Goal: Information Seeking & Learning: Learn about a topic

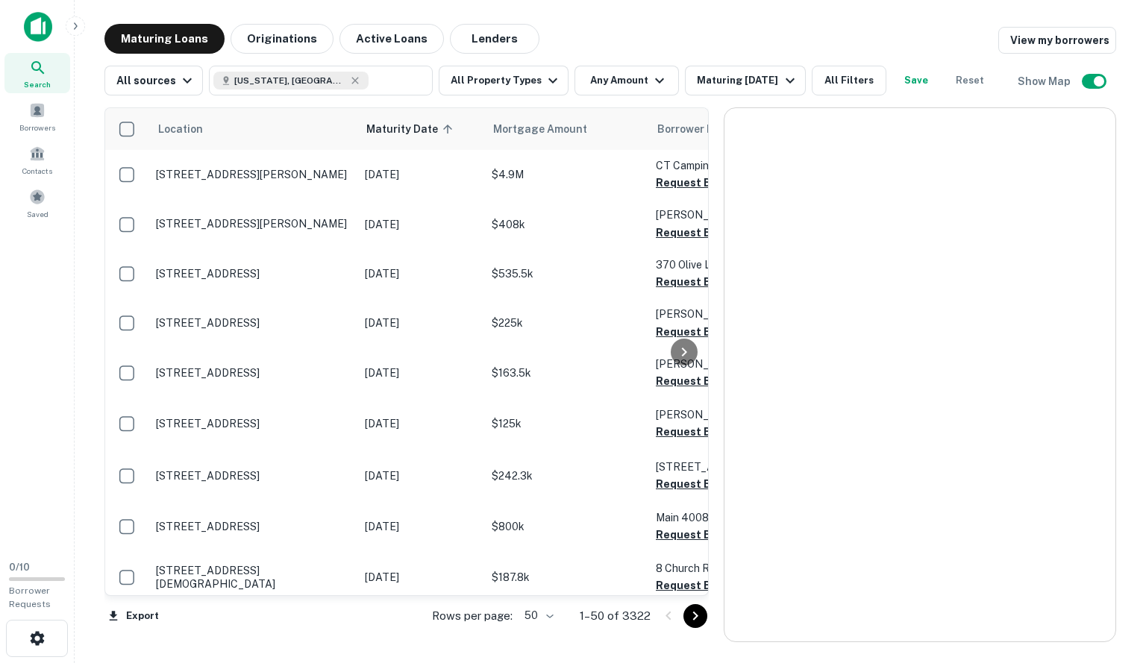
click at [500, 96] on div "Location Maturity Date sorted ascending Mortgage Amount Borrower Name Lender Pu…" at bounding box center [609, 368] width 1011 height 547
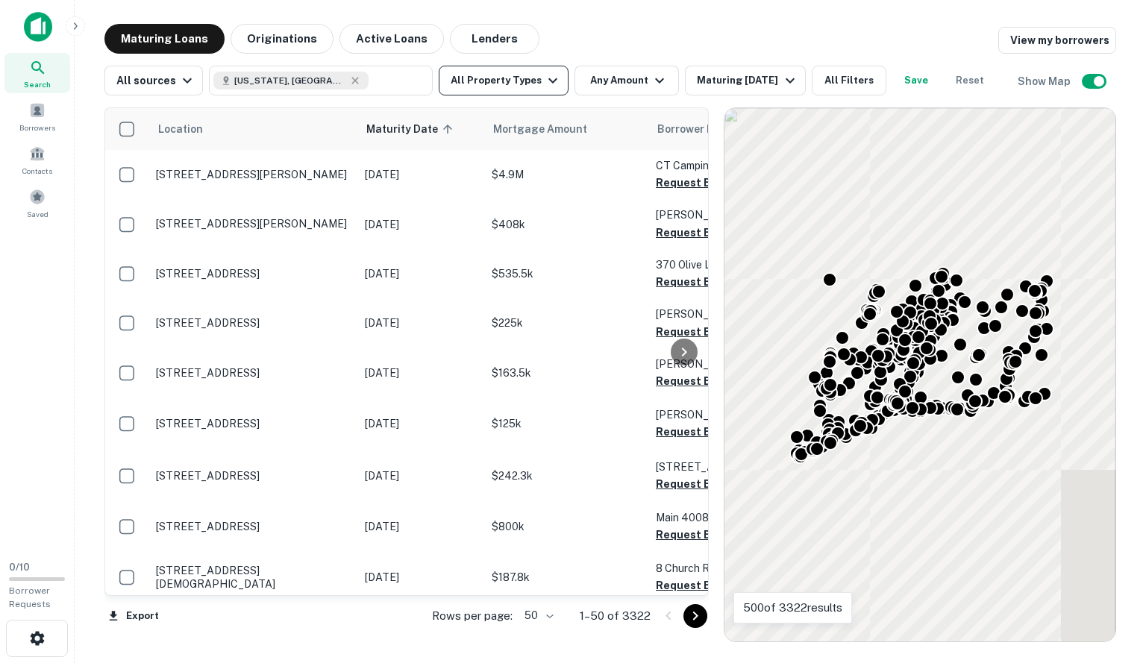
click at [506, 89] on button "All Property Types" at bounding box center [504, 81] width 130 height 30
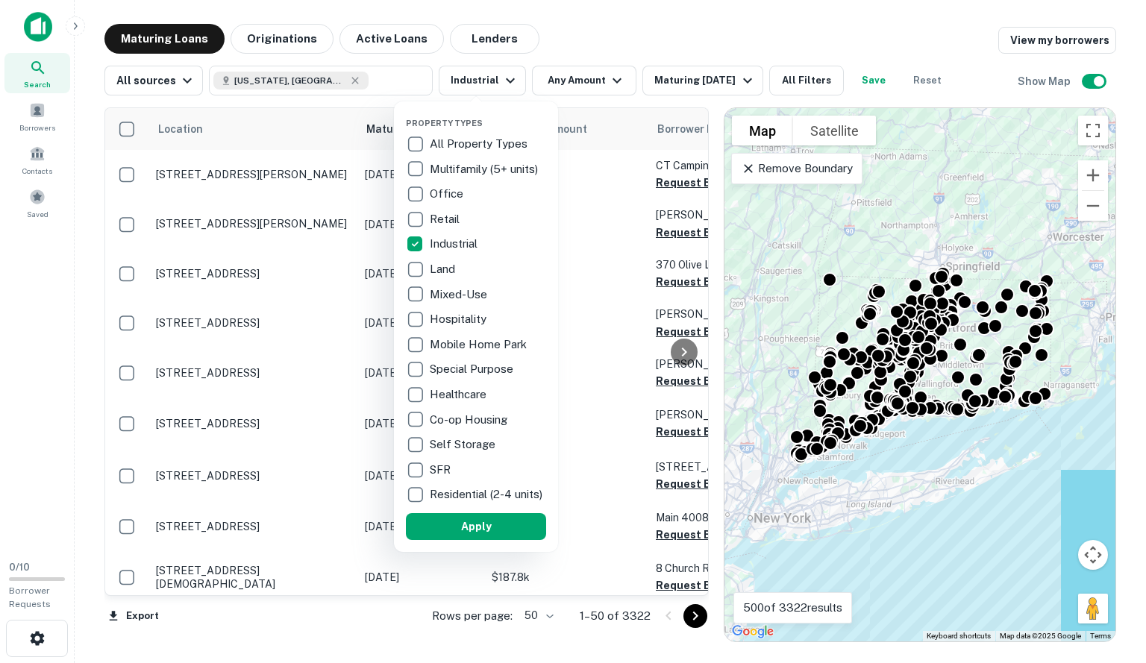
click at [563, 81] on div at bounding box center [573, 331] width 1146 height 663
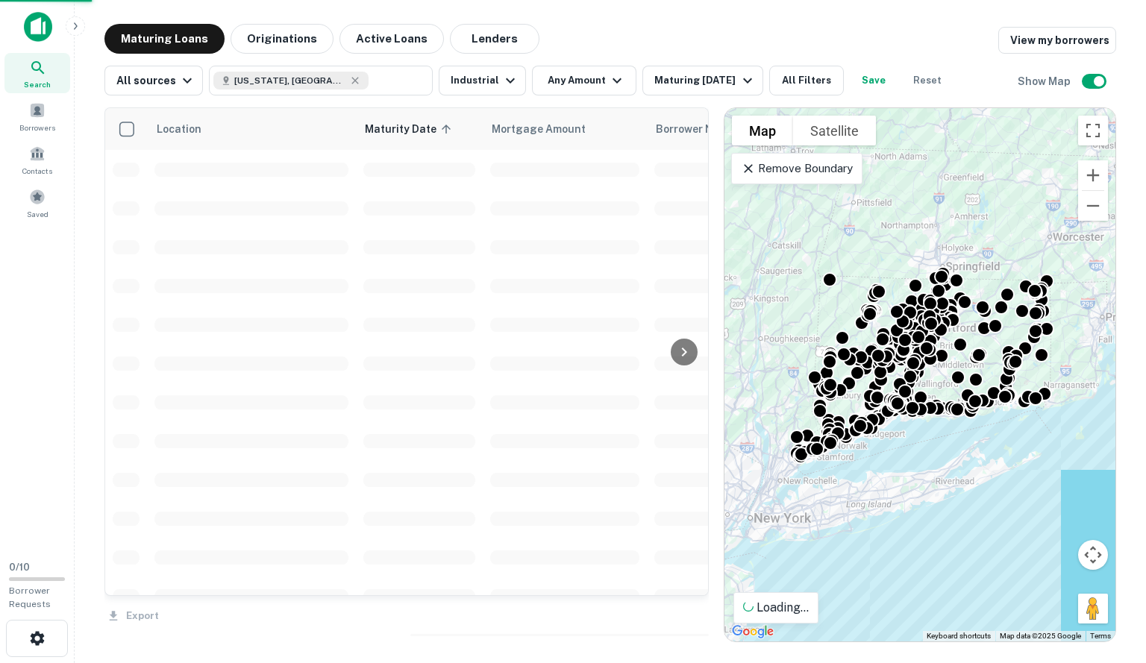
click at [601, 83] on div "Property Types All Property Types Multifamily (5+ units) Office Retail Industri…" at bounding box center [573, 331] width 1146 height 663
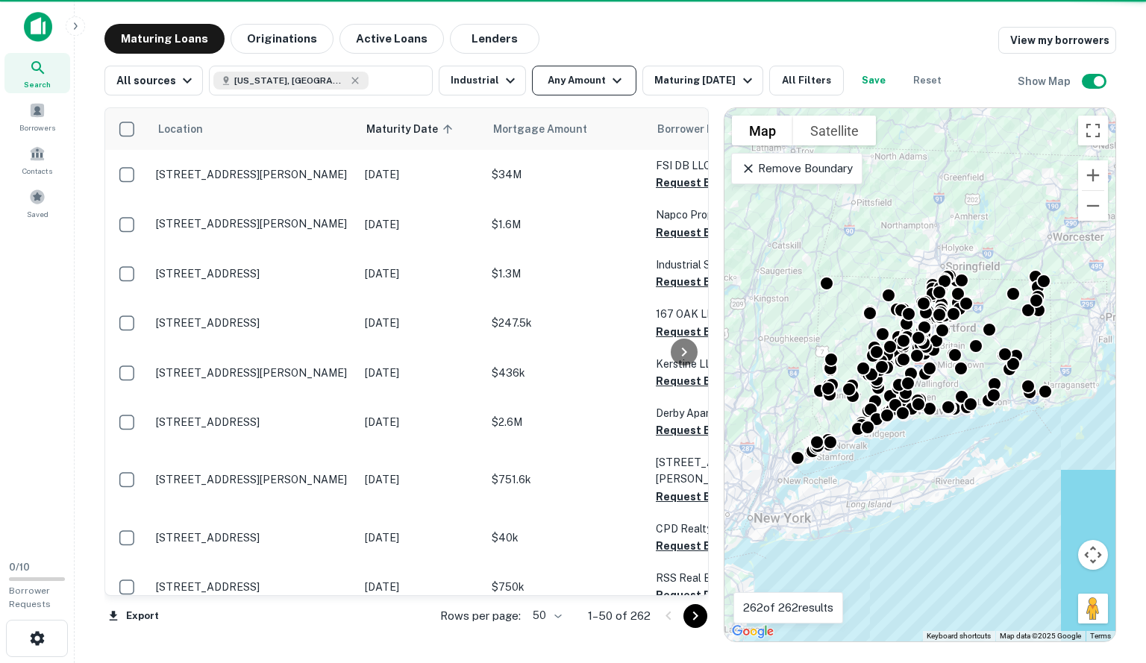
click at [615, 82] on icon "button" at bounding box center [617, 81] width 18 height 18
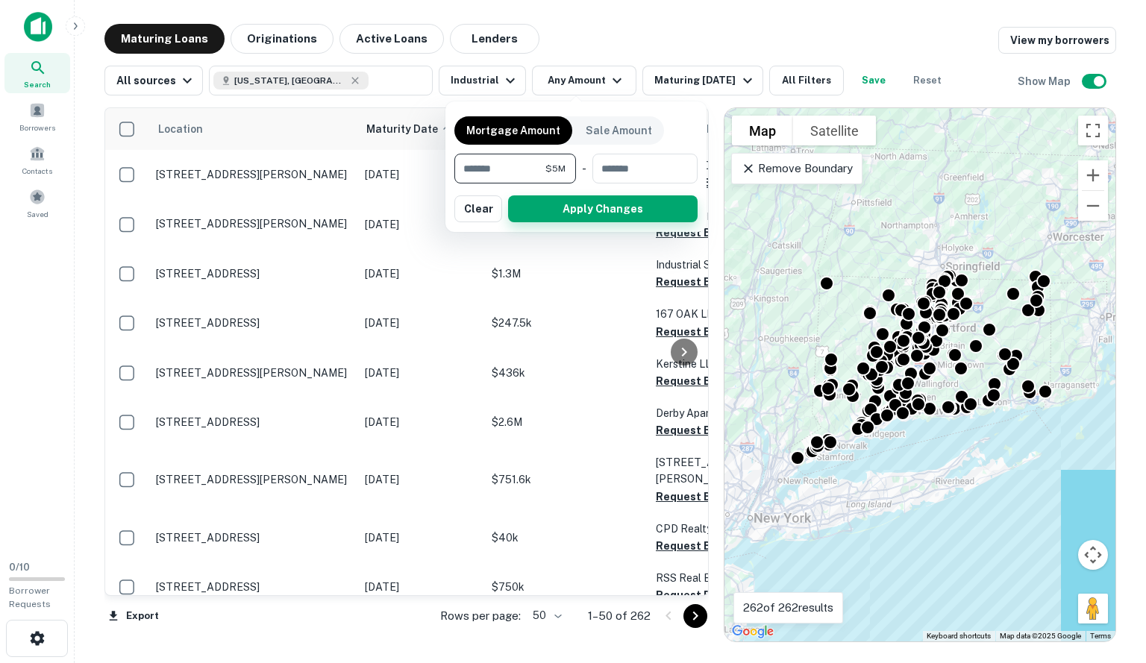
type input "*******"
click at [573, 205] on button "Apply Changes" at bounding box center [602, 208] width 189 height 27
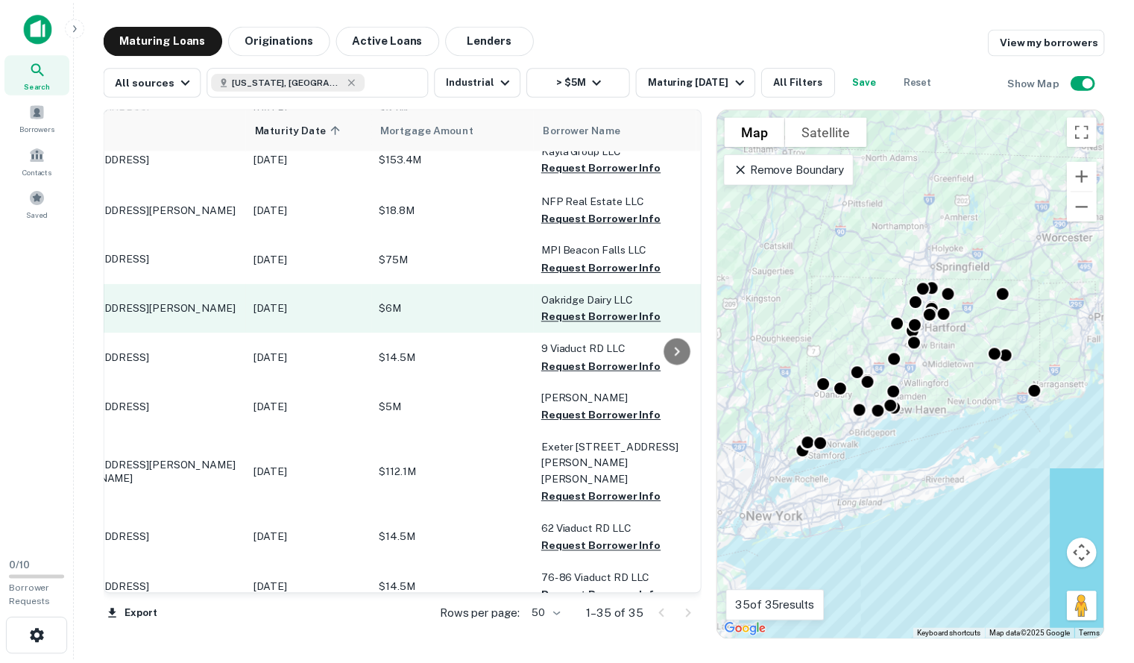
scroll to position [982, 0]
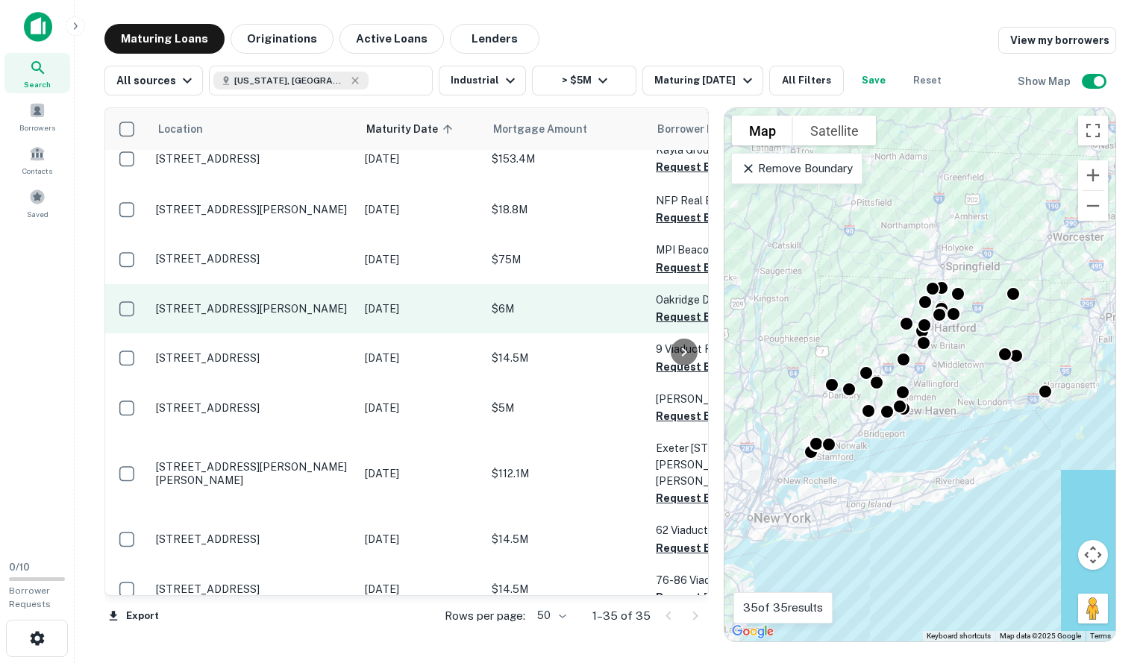
click at [207, 302] on p "[STREET_ADDRESS][PERSON_NAME]" at bounding box center [253, 308] width 194 height 13
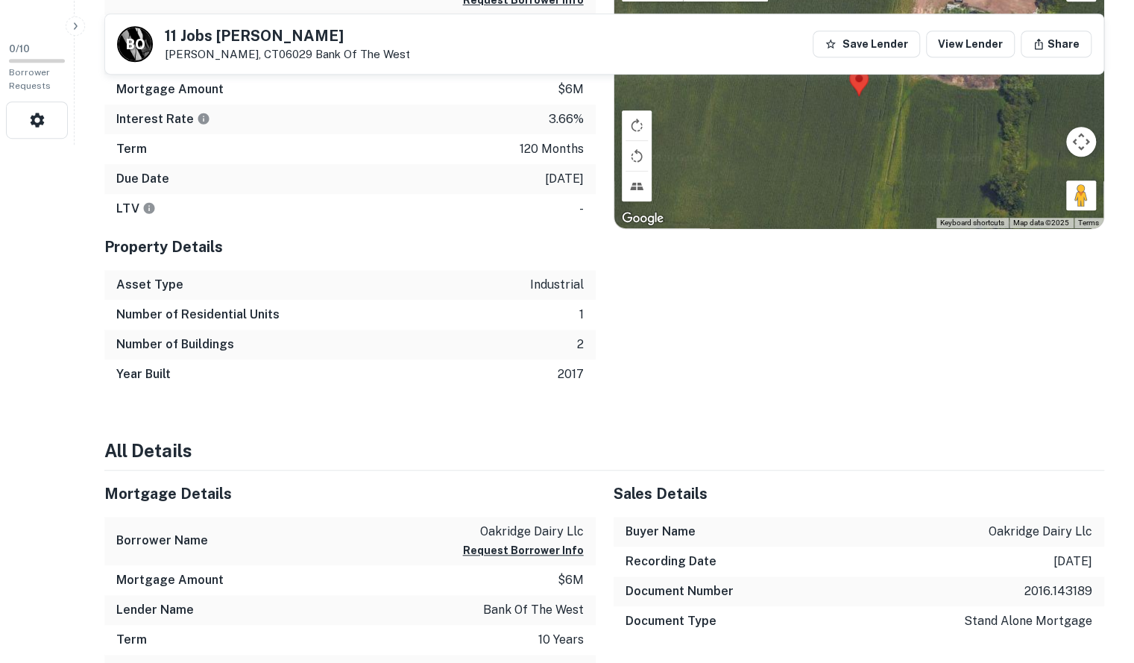
scroll to position [518, 0]
click at [239, 30] on h5 "11 Jobs [PERSON_NAME]" at bounding box center [287, 35] width 245 height 15
copy h5 "11 Jobs [PERSON_NAME]"
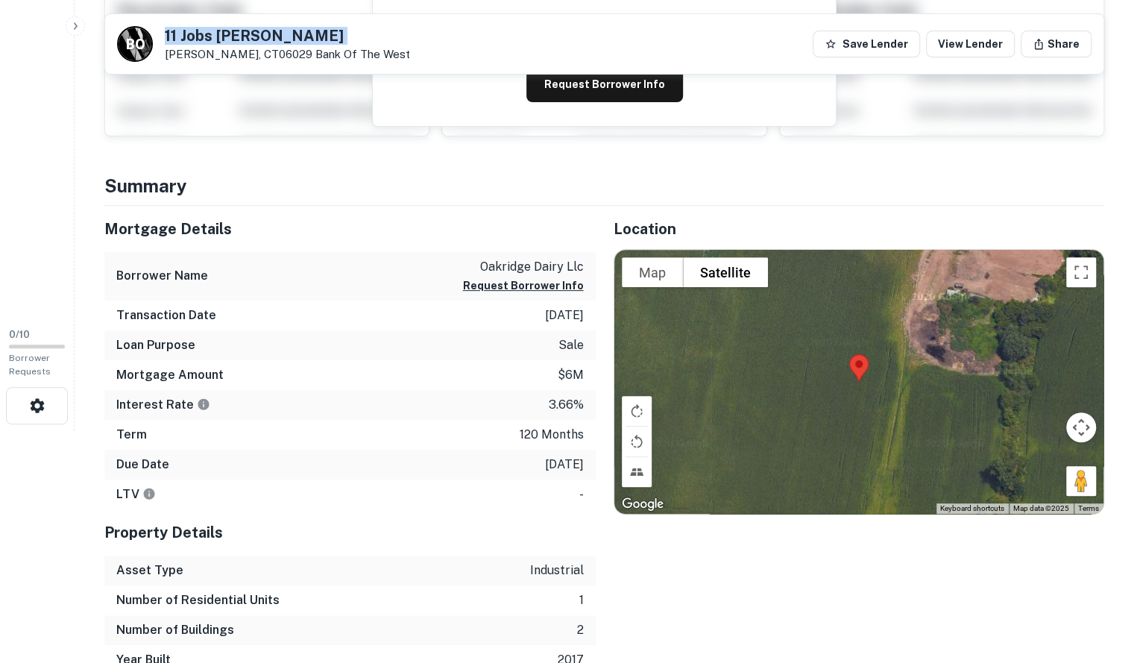
scroll to position [31, 0]
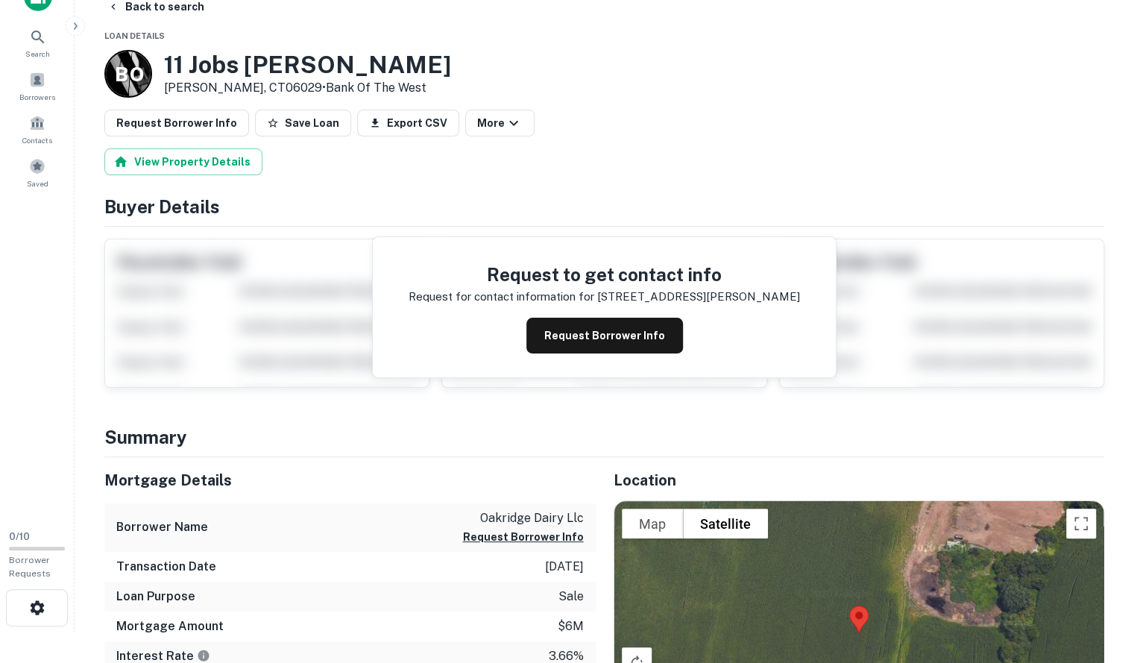
click at [34, 313] on div "Search Borrowers Contacts Saved" at bounding box center [37, 243] width 74 height 549
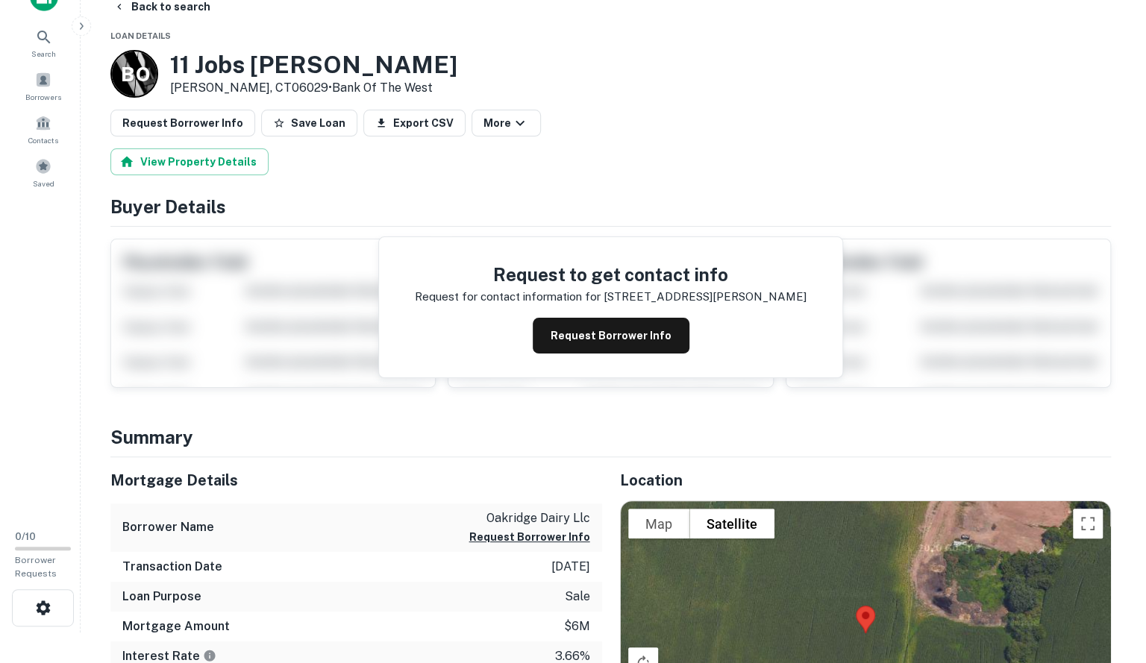
scroll to position [0, 0]
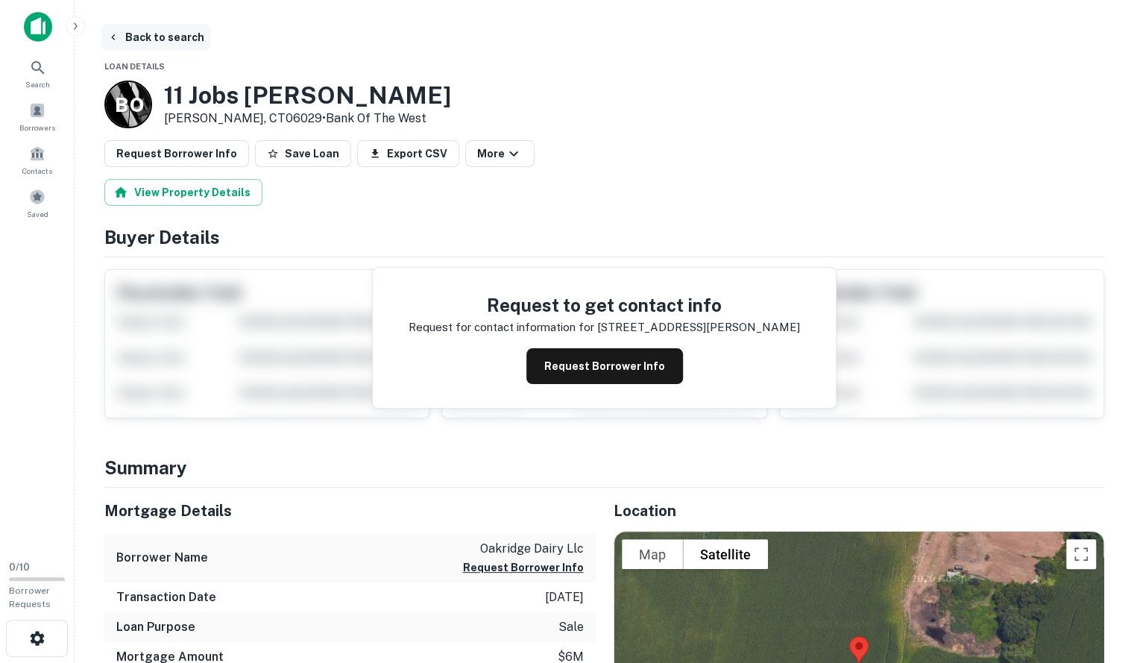
click at [146, 41] on button "Back to search" at bounding box center [155, 37] width 109 height 27
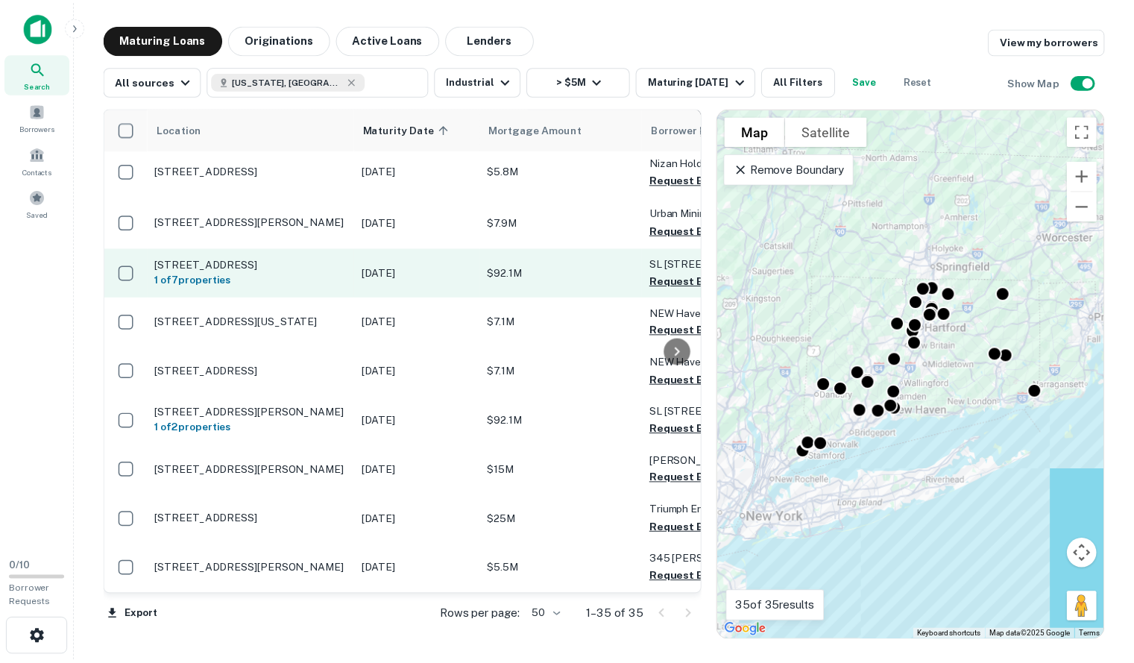
scroll to position [205, 0]
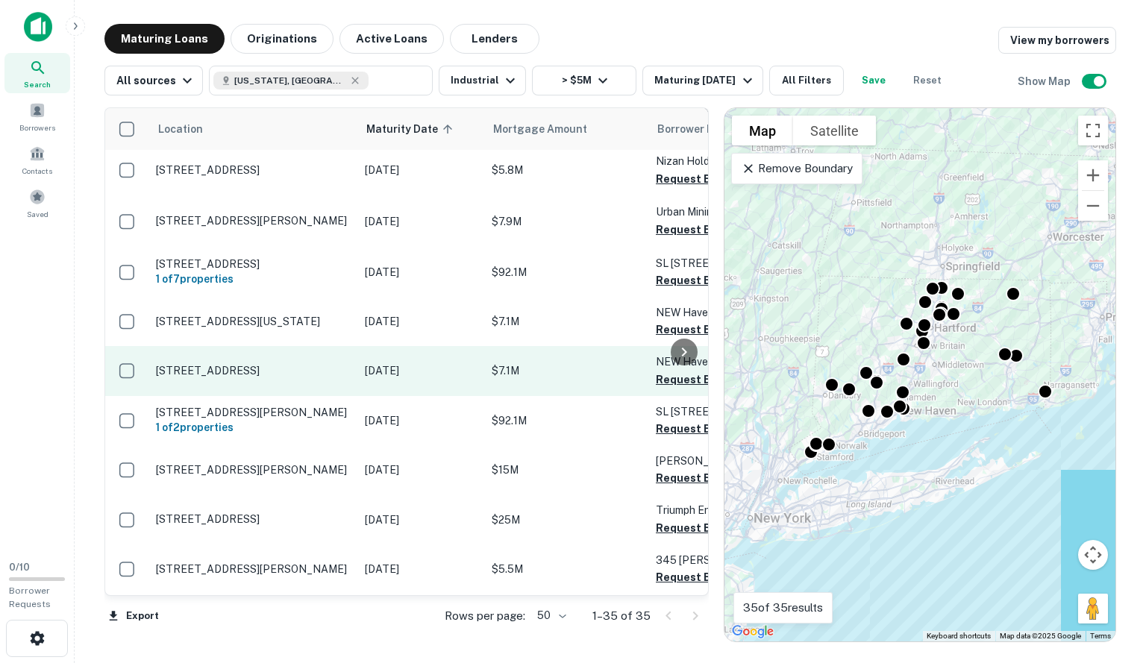
click at [230, 367] on p "[STREET_ADDRESS]" at bounding box center [253, 370] width 194 height 13
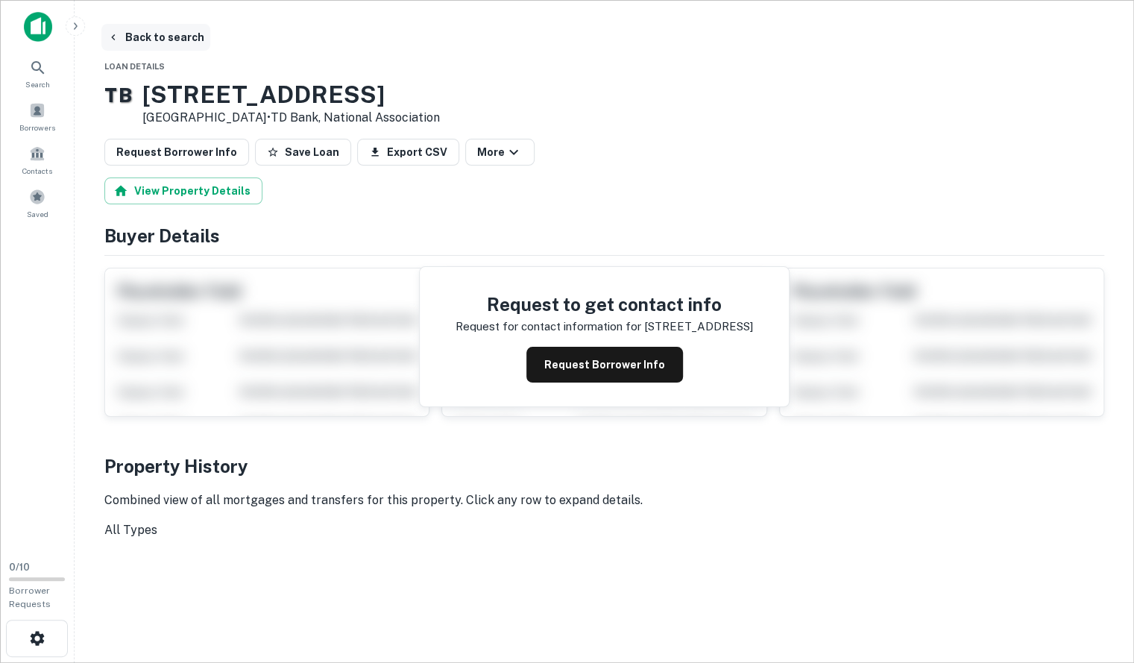
click at [139, 33] on button "Back to search" at bounding box center [155, 37] width 109 height 27
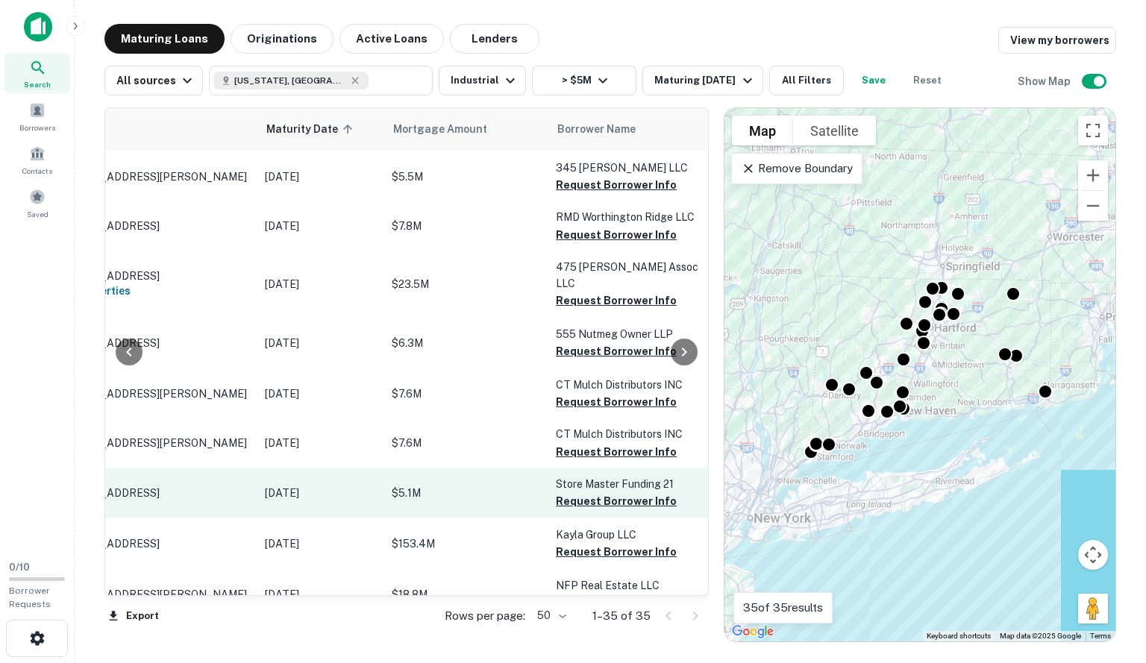
scroll to position [597, 97]
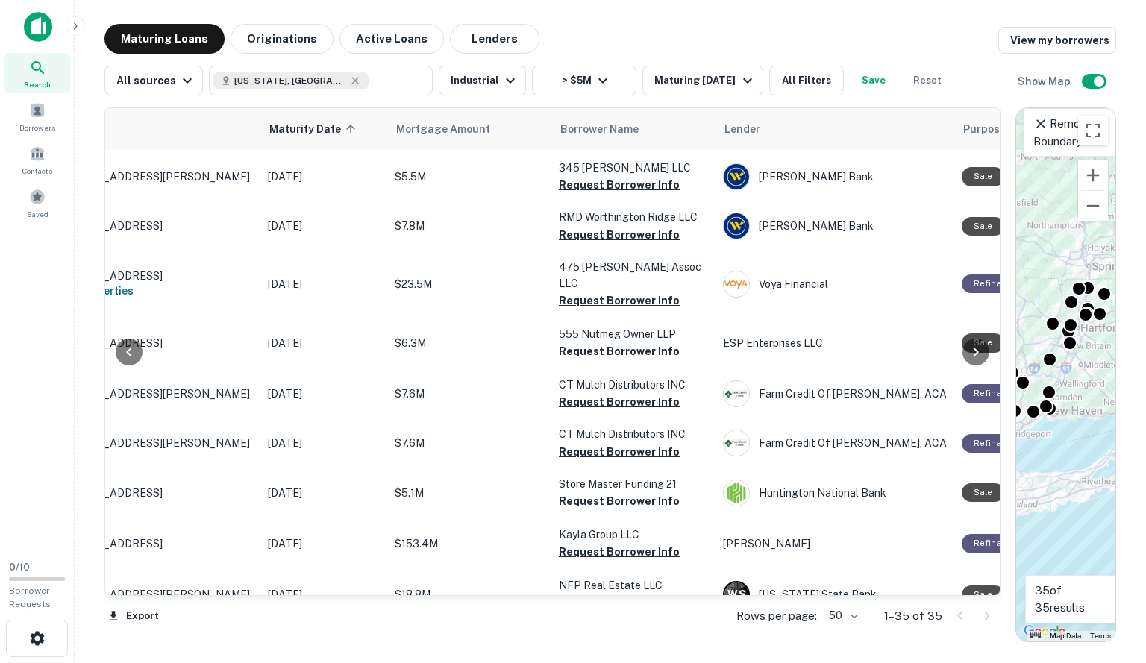
drag, startPoint x: 713, startPoint y: 198, endPoint x: 1071, endPoint y: 246, distance: 361.3
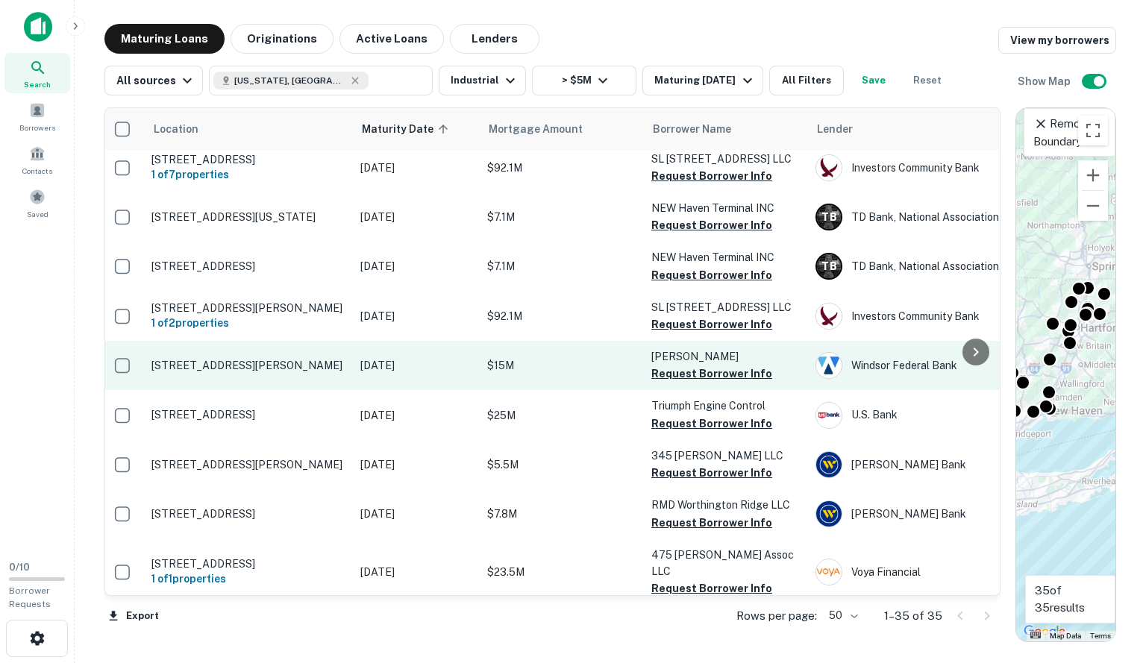
scroll to position [362, 4]
